Goal: Find contact information: Find contact information

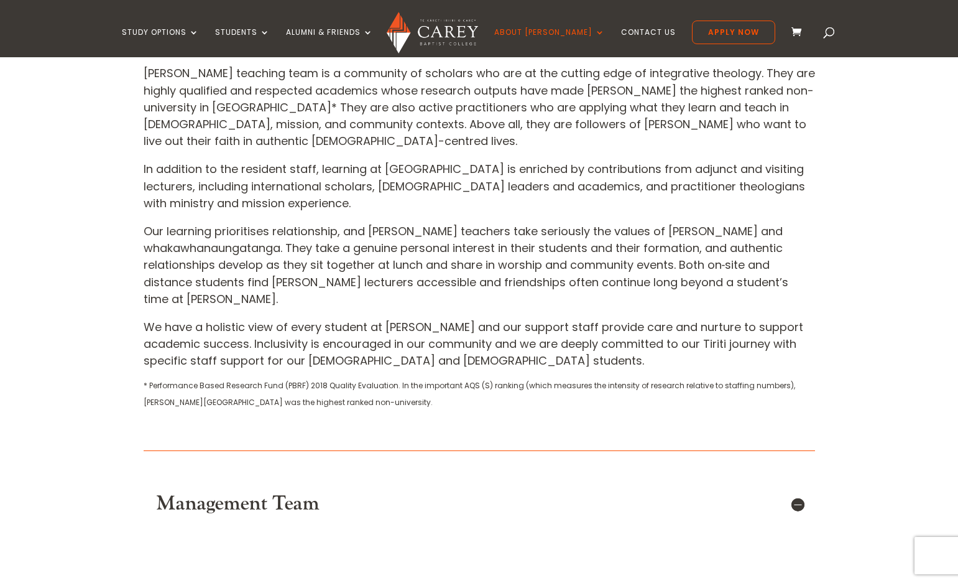
scroll to position [466, 0]
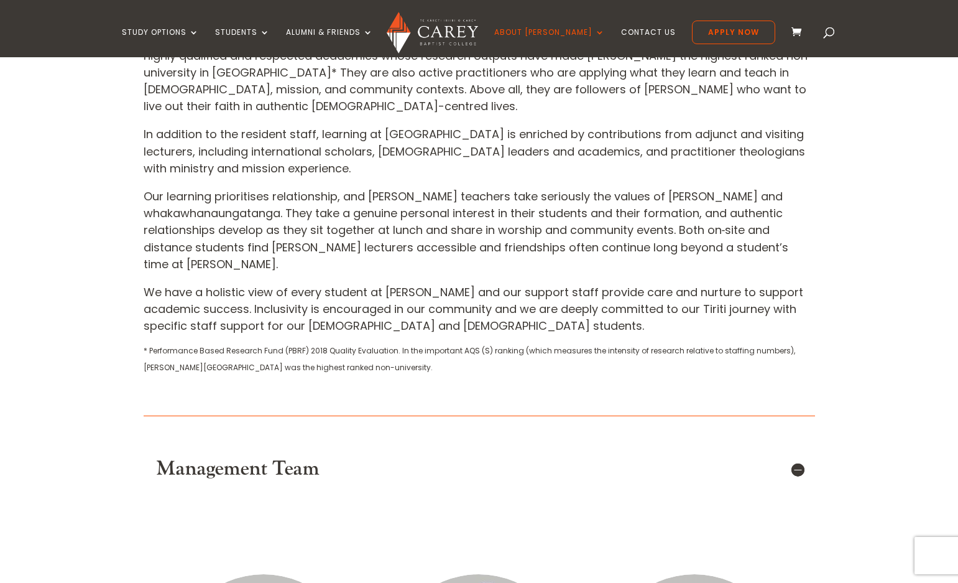
drag, startPoint x: 197, startPoint y: 264, endPoint x: 91, endPoint y: 425, distance: 193.5
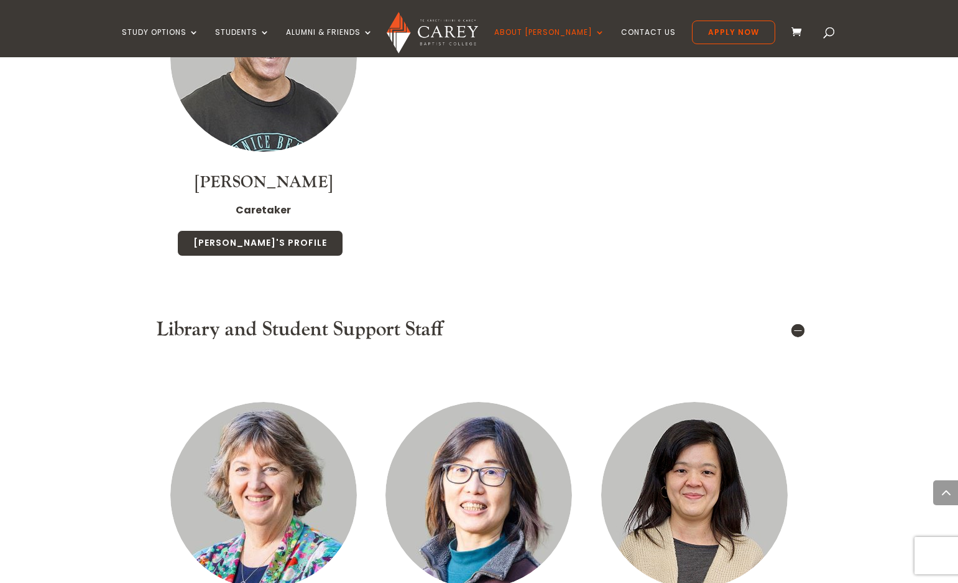
scroll to position [4955, 0]
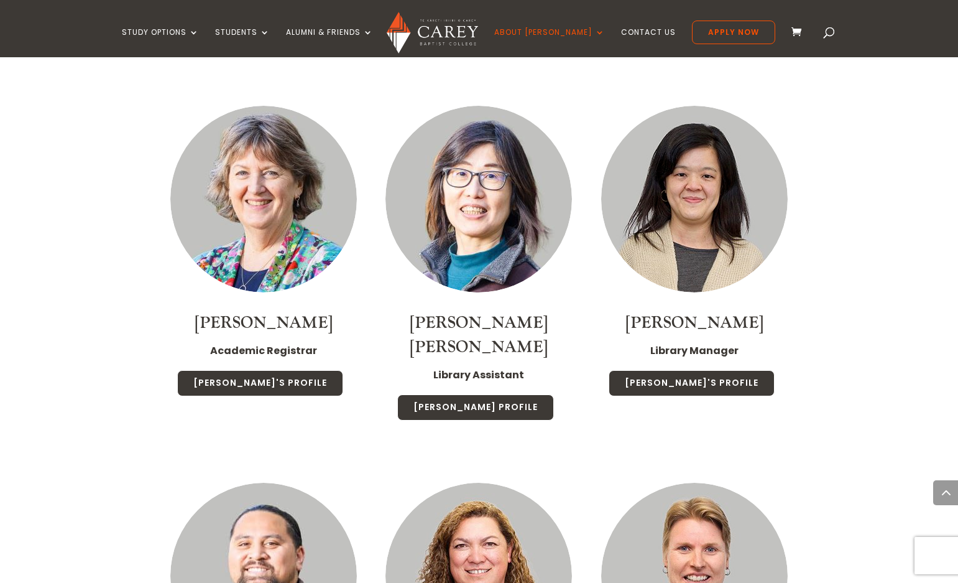
drag, startPoint x: 214, startPoint y: 436, endPoint x: 119, endPoint y: 439, distance: 94.6
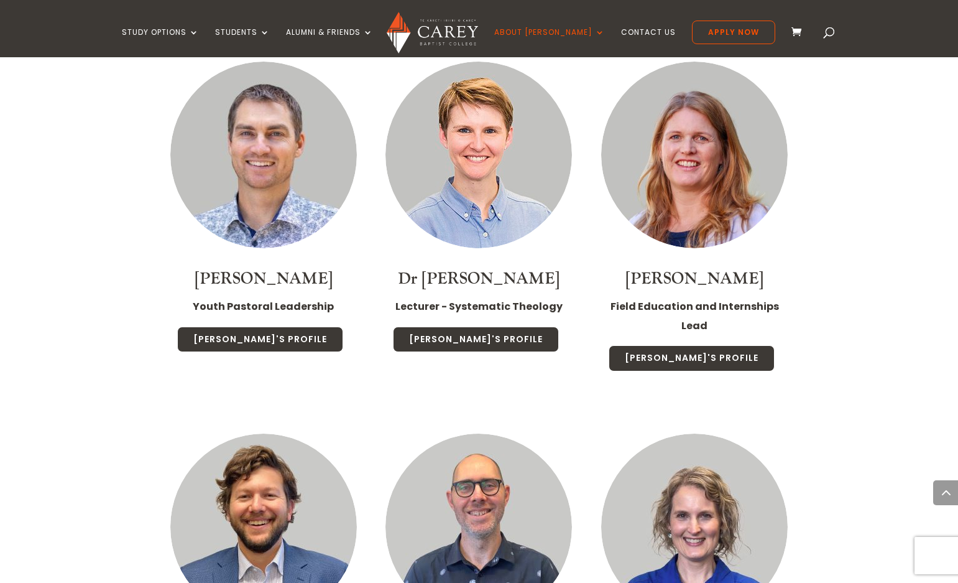
scroll to position [2109, 0]
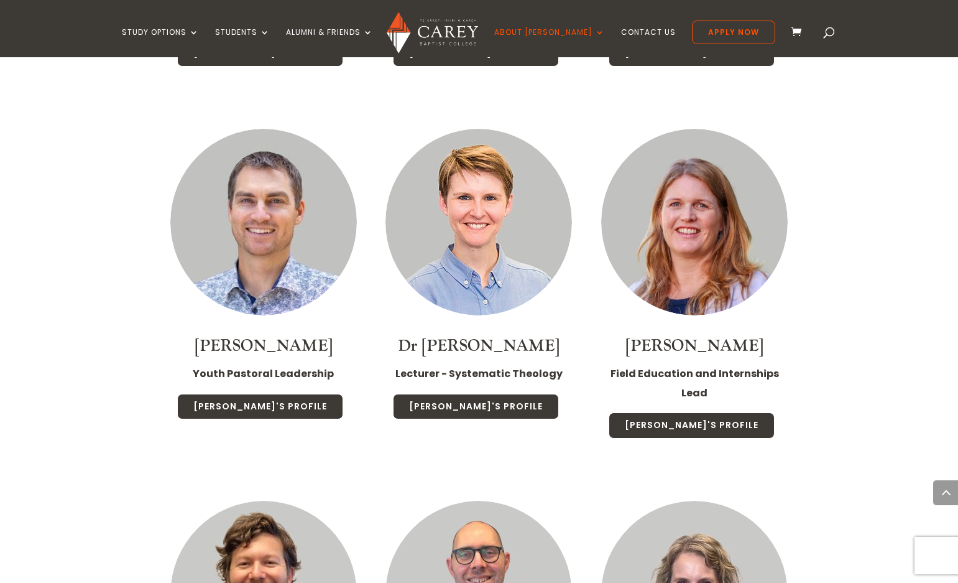
drag, startPoint x: 119, startPoint y: 439, endPoint x: 126, endPoint y: 341, distance: 97.9
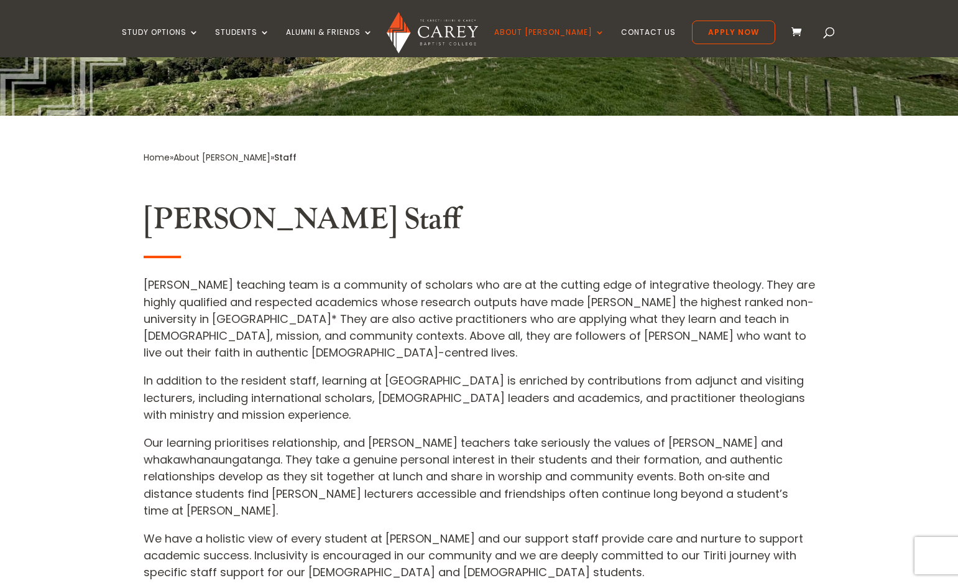
scroll to position [0, 0]
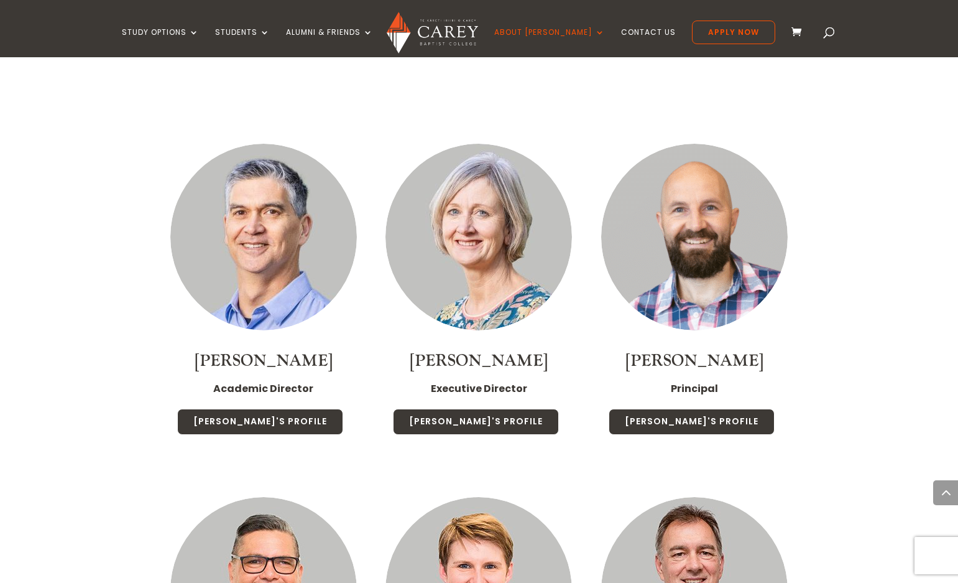
scroll to position [896, 0]
click at [621, 32] on link "Contact Us" at bounding box center [648, 42] width 55 height 29
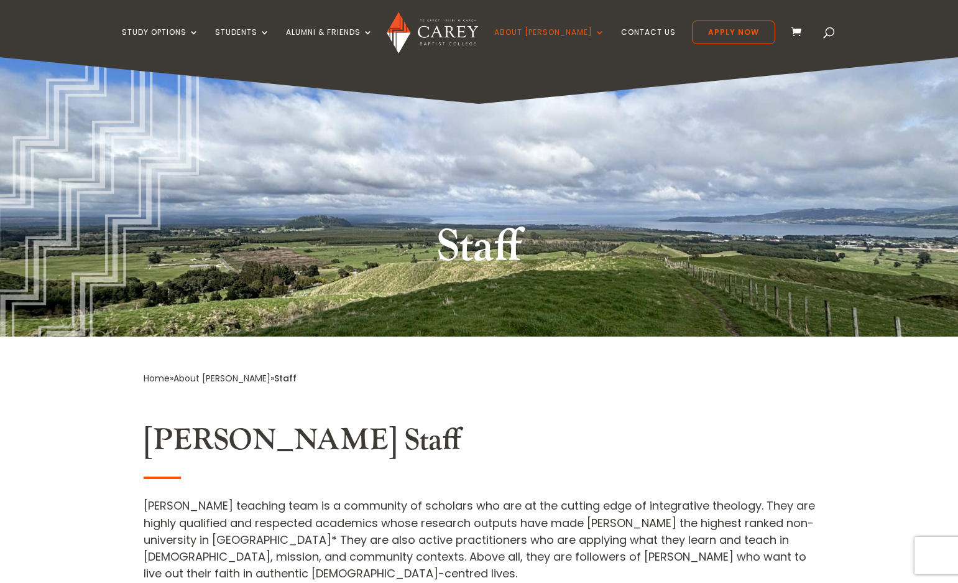
click at [238, 249] on div "Staff" at bounding box center [480, 250] width 672 height 65
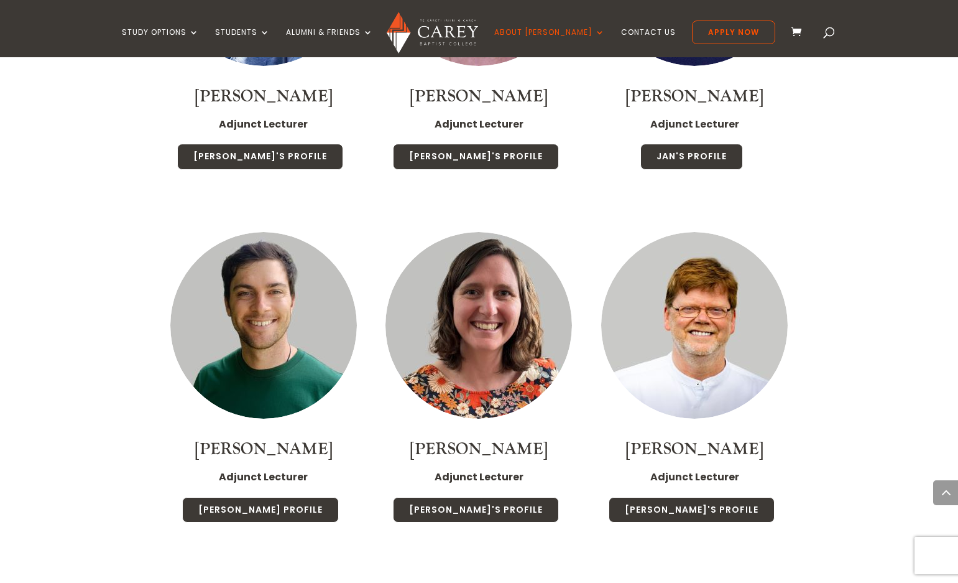
scroll to position [3475, 0]
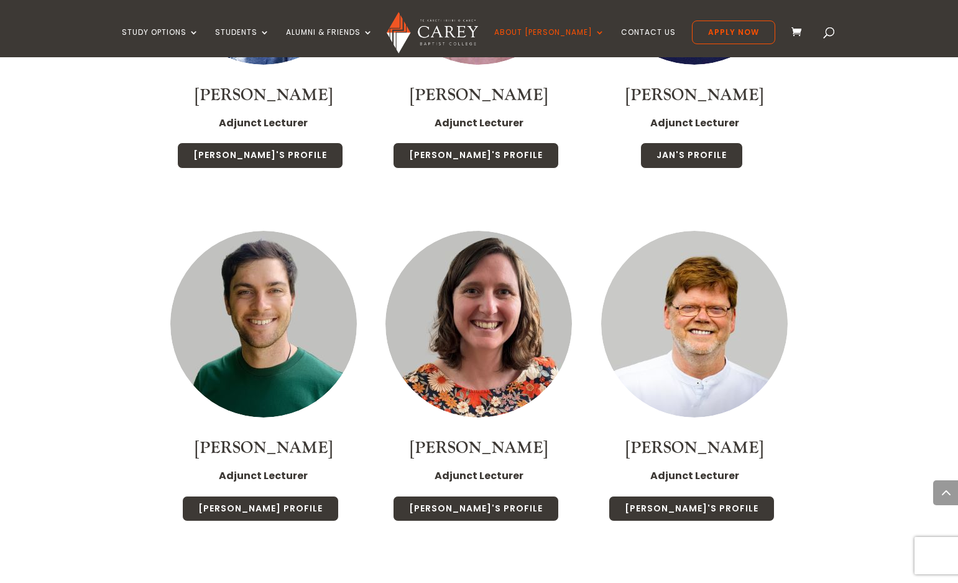
click at [172, 436] on h4 "Elliot Rice" at bounding box center [264, 451] width 191 height 30
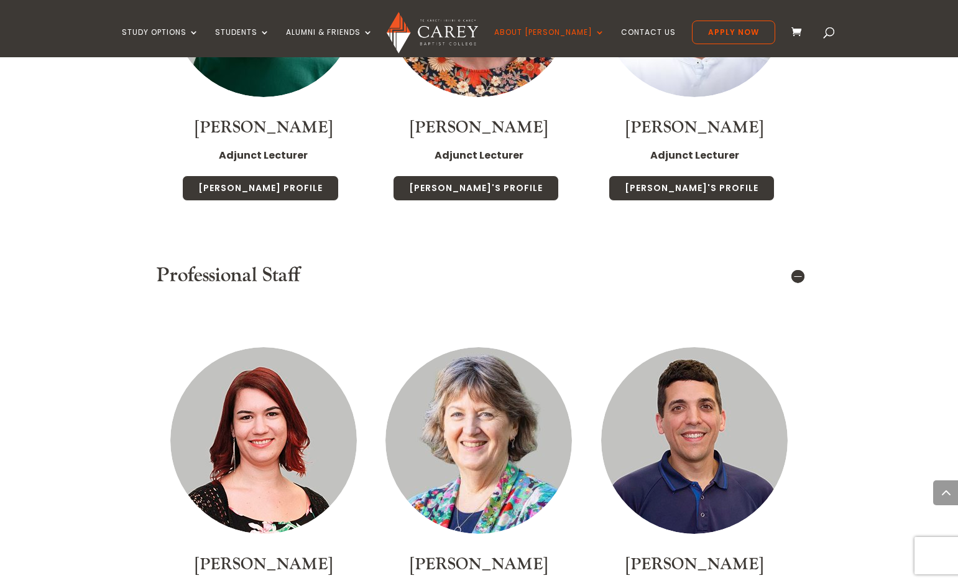
scroll to position [3873, 0]
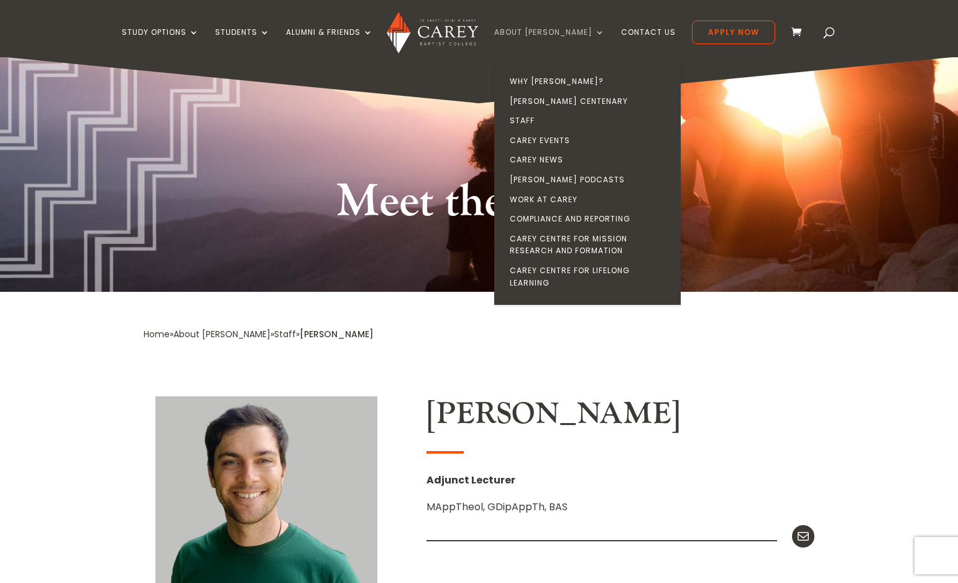
scroll to position [1, 0]
click at [554, 104] on link "[PERSON_NAME] Centenary" at bounding box center [590, 101] width 187 height 20
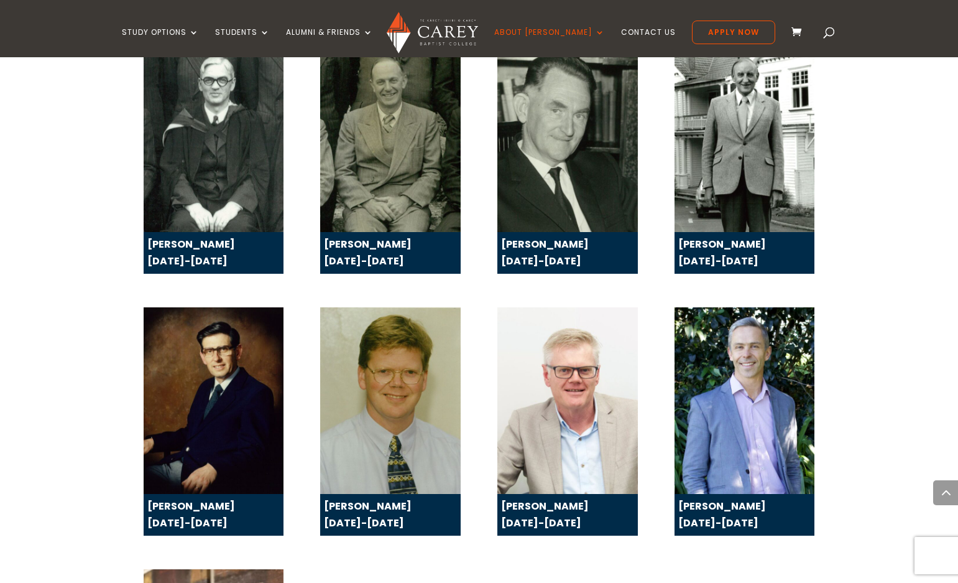
scroll to position [2221, 0]
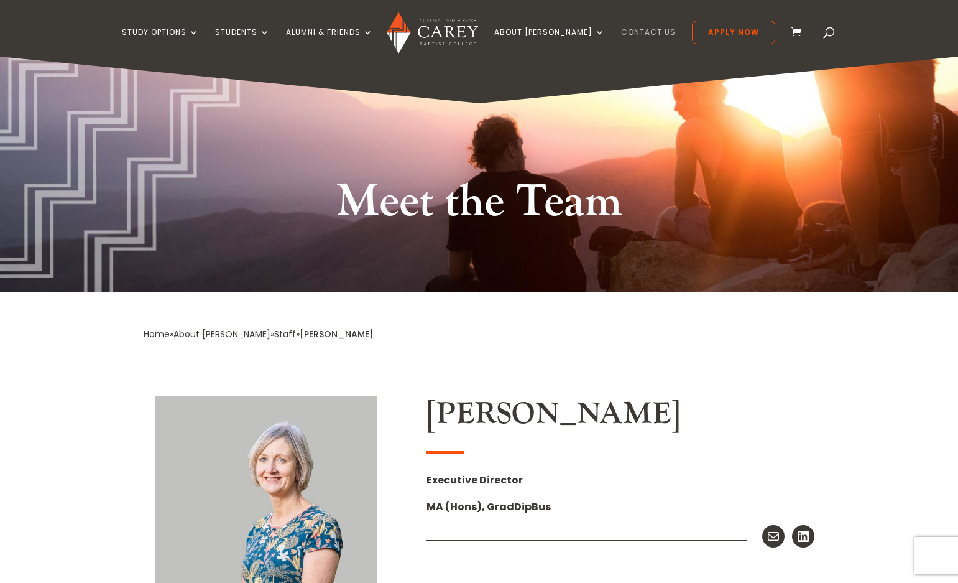
click at [621, 32] on link "Contact Us" at bounding box center [648, 42] width 55 height 29
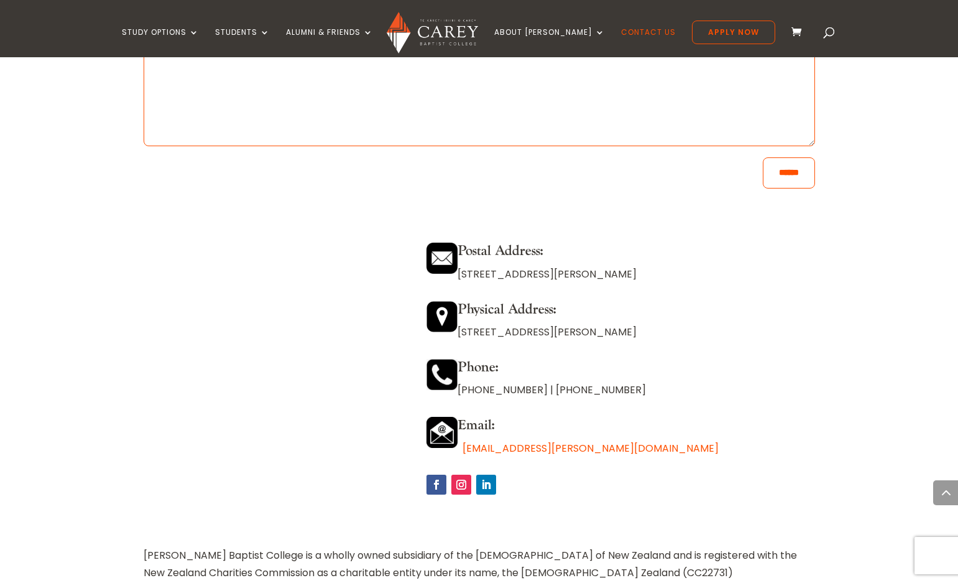
scroll to position [1026, 0]
